Goal: Find specific fact: Find specific fact

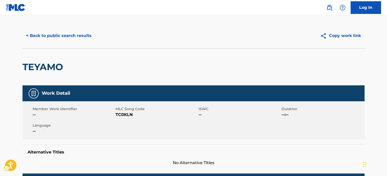
scroll to position [4, 0]
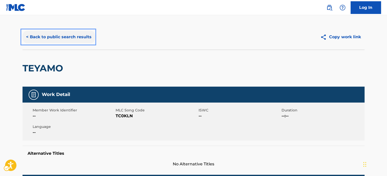
click at [54, 31] on button "< Back to public search results" at bounding box center [59, 37] width 73 height 13
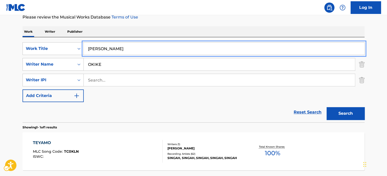
type input "[PERSON_NAME]"
click at [326, 107] on button "Search" at bounding box center [345, 113] width 38 height 13
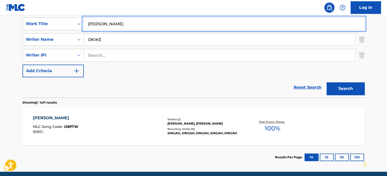
scroll to position [96, 0]
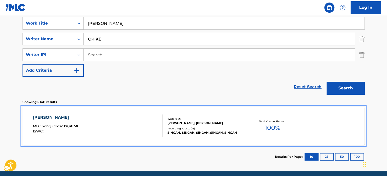
click at [136, 122] on div "[PERSON_NAME] MLC Song Code : I28PTW ISWC :" at bounding box center [98, 125] width 130 height 23
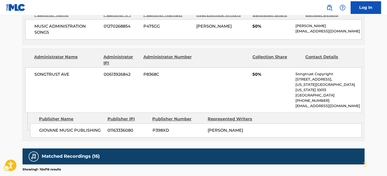
scroll to position [278, 0]
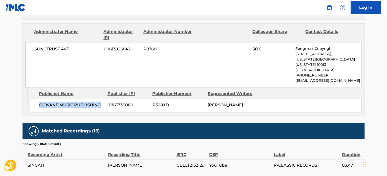
drag, startPoint x: 100, startPoint y: 98, endPoint x: 38, endPoint y: 99, distance: 61.5
click at [38, 99] on div "GIOVANE MUSIC PUBLISHING 01163336080 P398XD [PERSON_NAME]" at bounding box center [196, 105] width 332 height 14
copy span "GIOVANE MUSIC PUBLISHING"
